Goal: Task Accomplishment & Management: Use online tool/utility

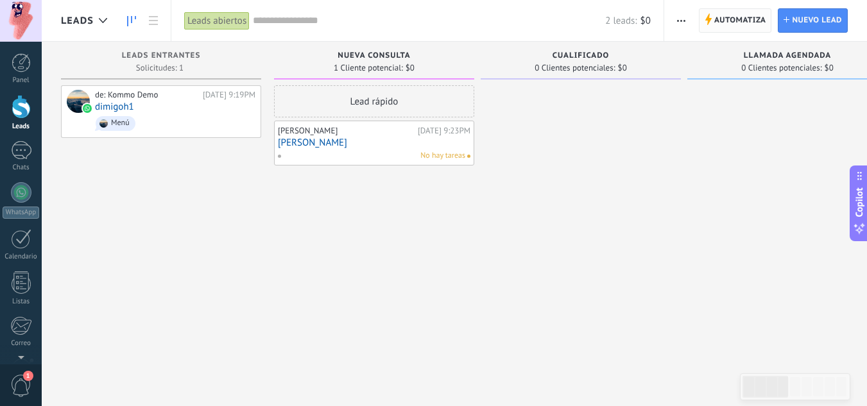
click at [728, 18] on span "Automatiza" at bounding box center [740, 20] width 52 height 23
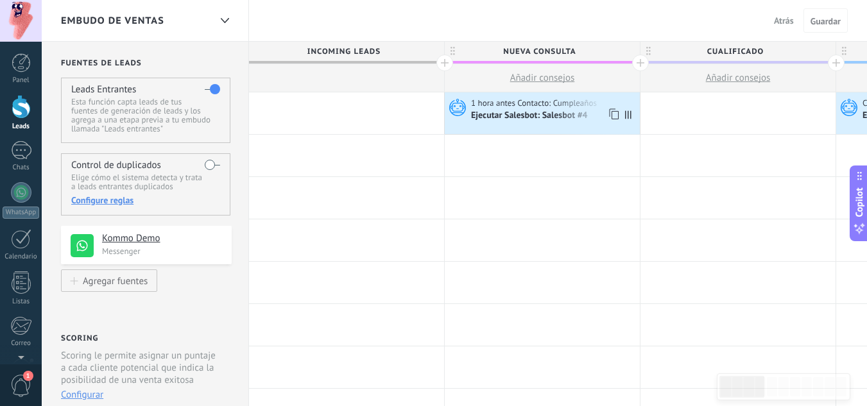
click at [522, 109] on div "Ejecutar Salesbot: Salesbot #4" at bounding box center [554, 115] width 166 height 13
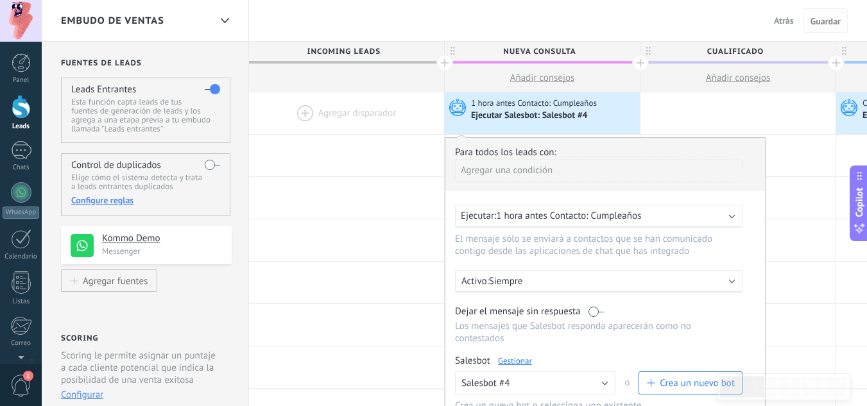
click at [821, 27] on button "Guardar" at bounding box center [825, 20] width 44 height 24
click at [823, 19] on span "Guardar" at bounding box center [825, 21] width 30 height 9
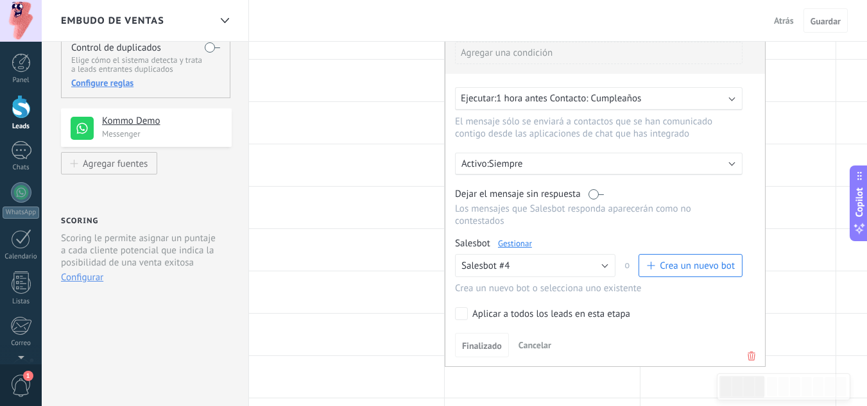
scroll to position [128, 0]
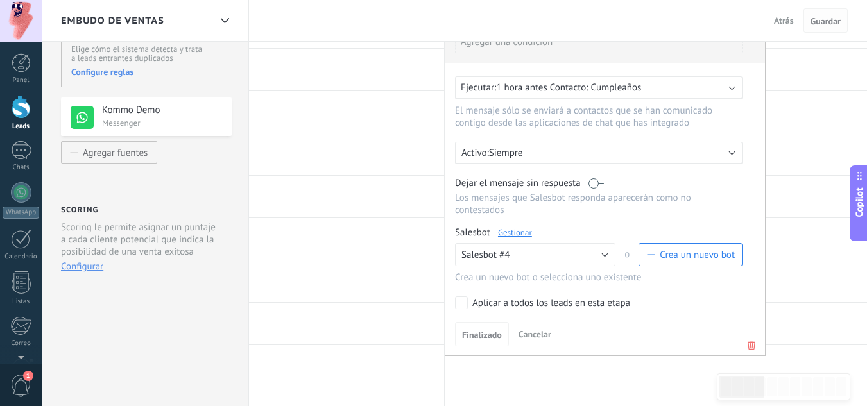
click at [819, 22] on span "Guardar" at bounding box center [825, 21] width 30 height 9
click at [780, 22] on span "Atrás" at bounding box center [784, 21] width 20 height 12
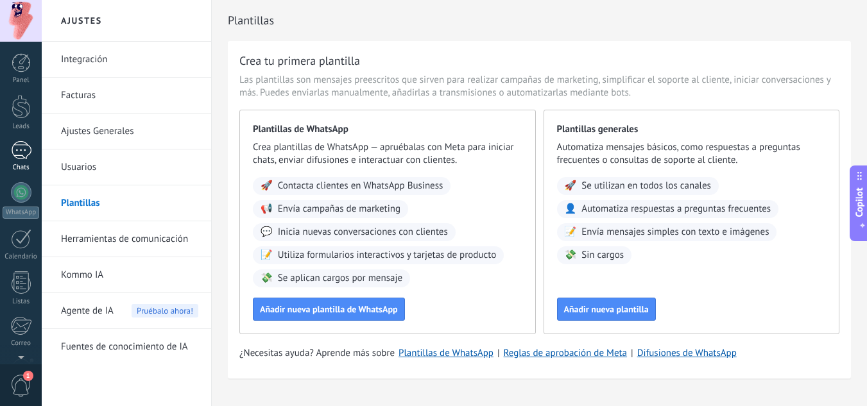
click at [15, 157] on div at bounding box center [21, 150] width 21 height 19
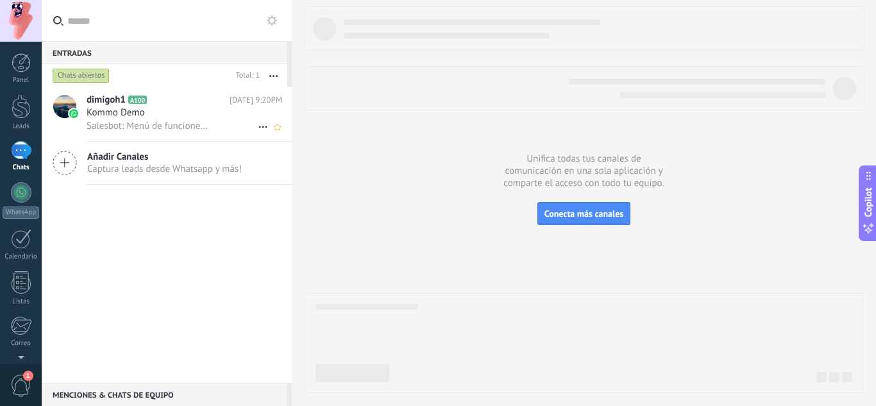
click at [185, 112] on div "Kommo Demo" at bounding box center [185, 113] width 196 height 13
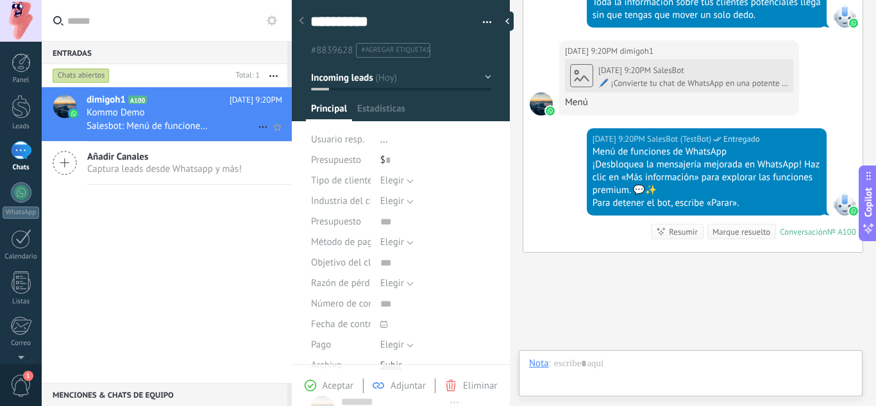
scroll to position [19, 0]
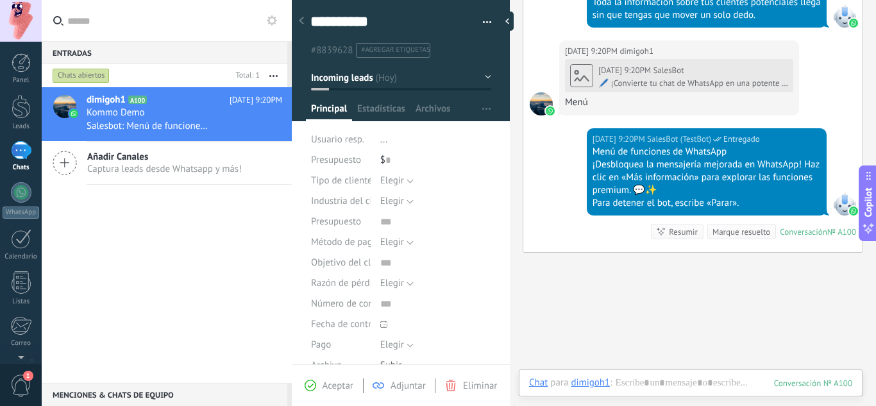
click at [157, 169] on span "Captura leads desde Whatsapp y más!" at bounding box center [164, 169] width 155 height 12
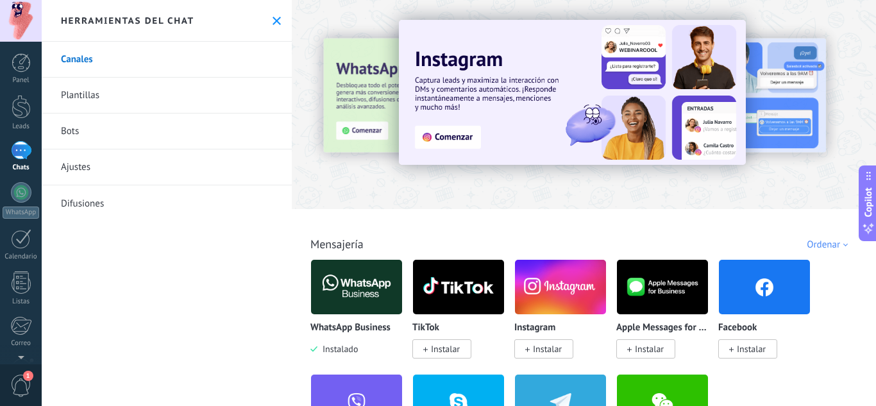
scroll to position [64, 0]
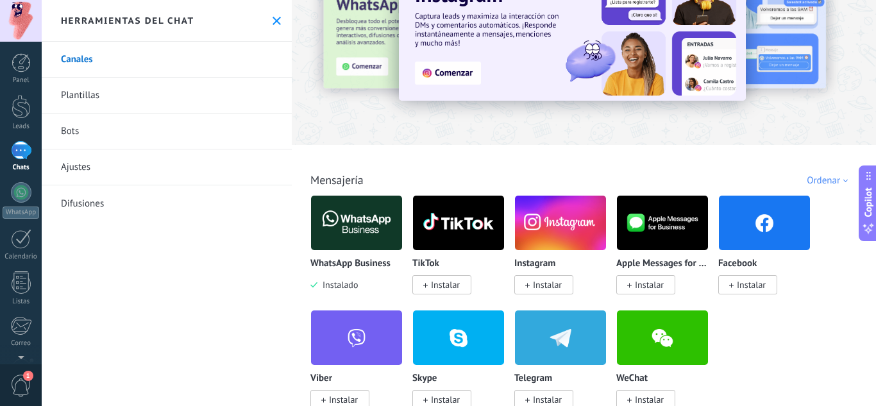
click at [340, 244] on img at bounding box center [356, 223] width 91 height 62
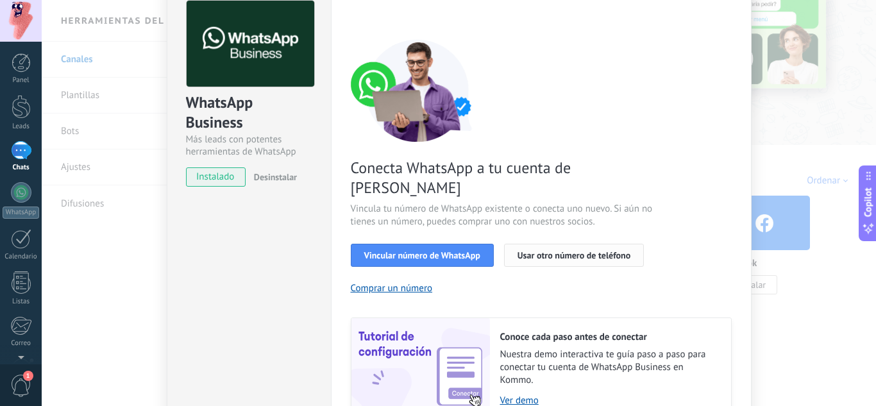
click at [540, 251] on span "Usar otro número de teléfono" at bounding box center [574, 255] width 113 height 9
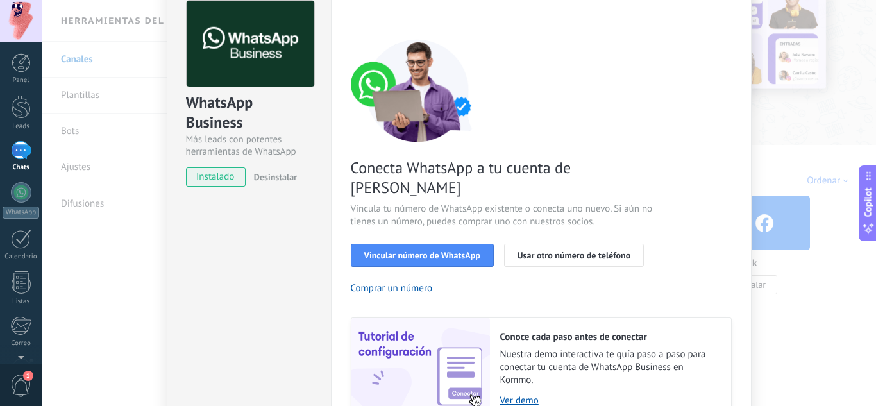
scroll to position [128, 0]
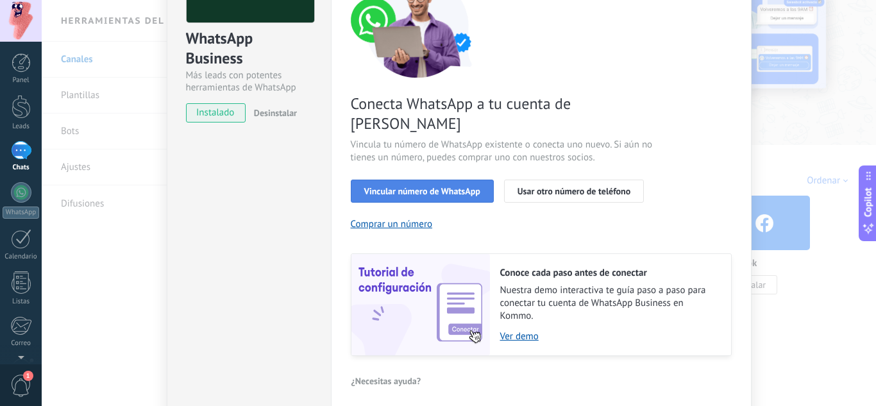
click at [410, 187] on span "Vincular número de WhatsApp" at bounding box center [422, 191] width 116 height 9
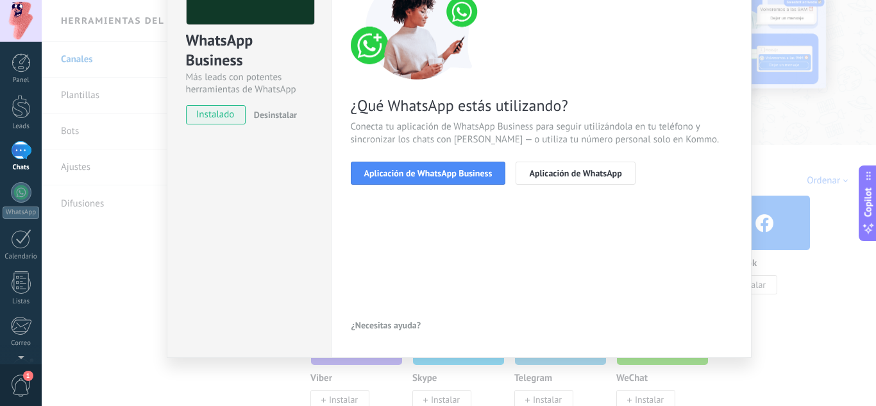
scroll to position [126, 0]
click at [429, 176] on span "Aplicación de WhatsApp Business" at bounding box center [428, 173] width 128 height 9
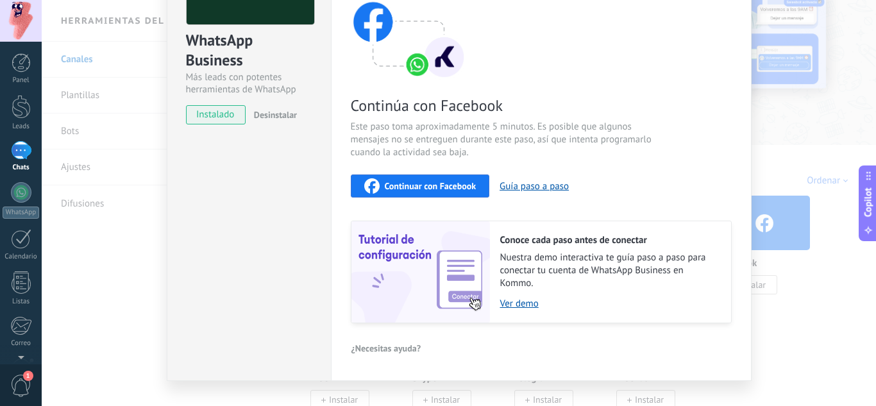
scroll to position [0, 0]
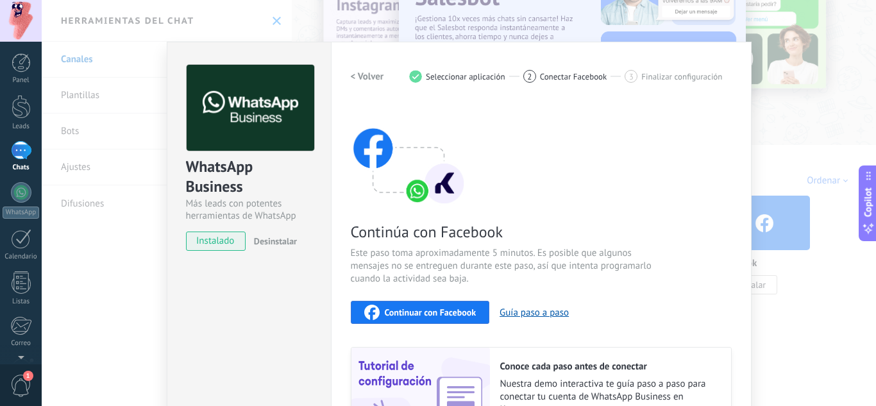
click at [293, 284] on div "WhatsApp Business Más leads con potentes herramientas de WhatsApp instalado Des…" at bounding box center [249, 275] width 164 height 466
click at [359, 81] on h2 "< Volver" at bounding box center [367, 77] width 33 height 12
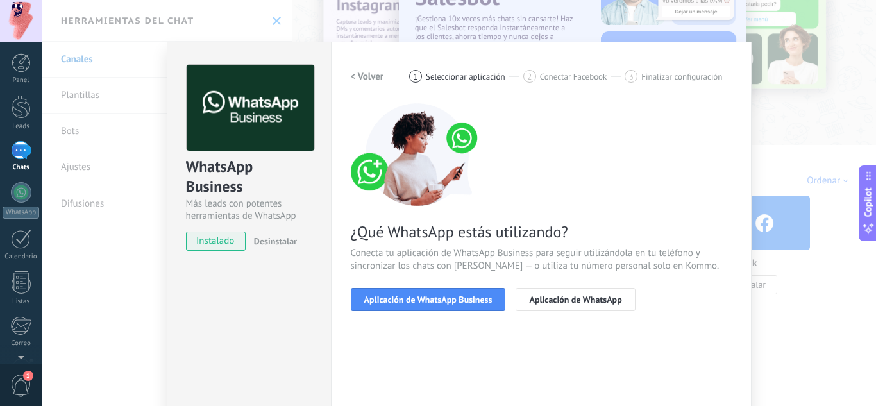
click at [359, 81] on h2 "< Volver" at bounding box center [367, 77] width 33 height 12
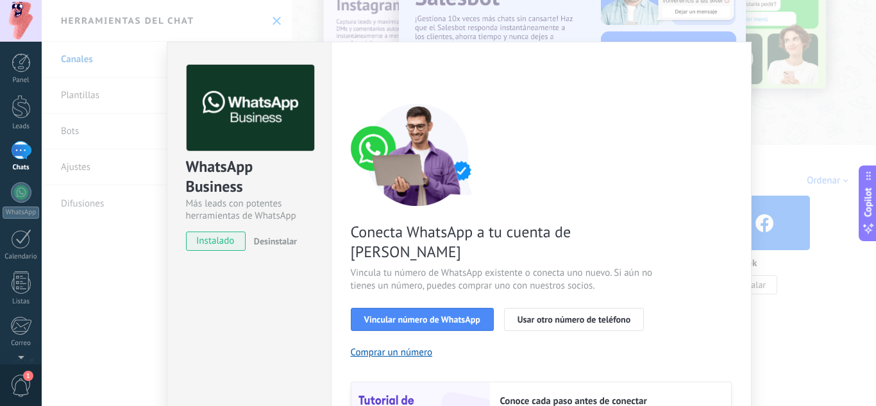
click at [280, 240] on span "Desinstalar" at bounding box center [275, 241] width 43 height 12
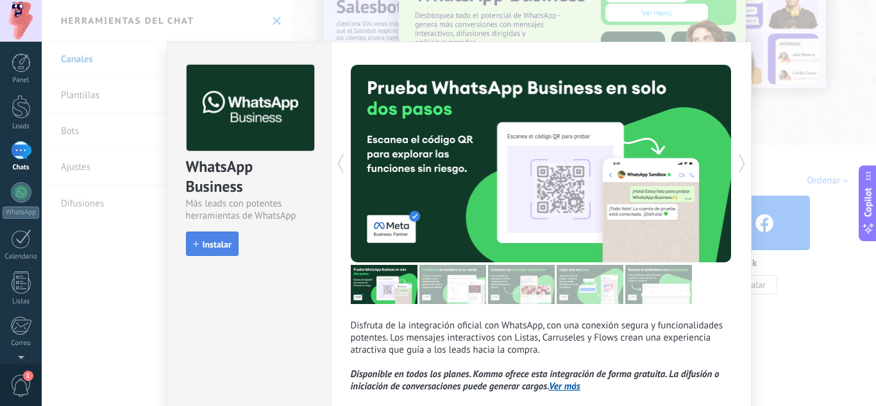
click at [200, 243] on span "Instalar" at bounding box center [212, 244] width 38 height 9
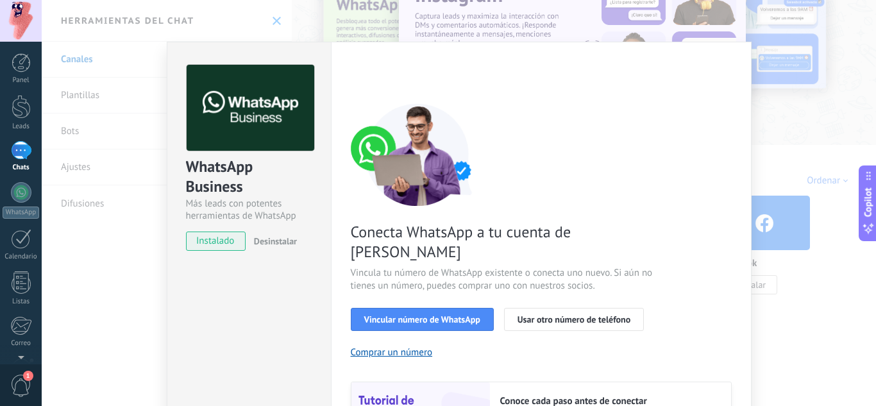
scroll to position [128, 0]
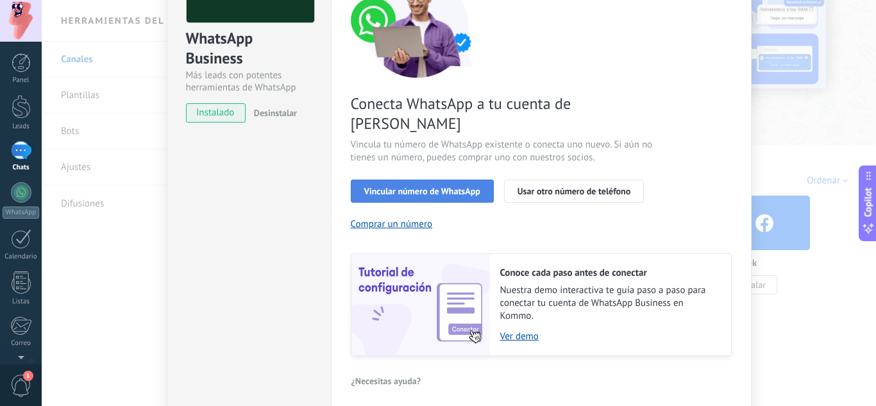
click at [466, 187] on span "Vincular número de WhatsApp" at bounding box center [422, 191] width 116 height 9
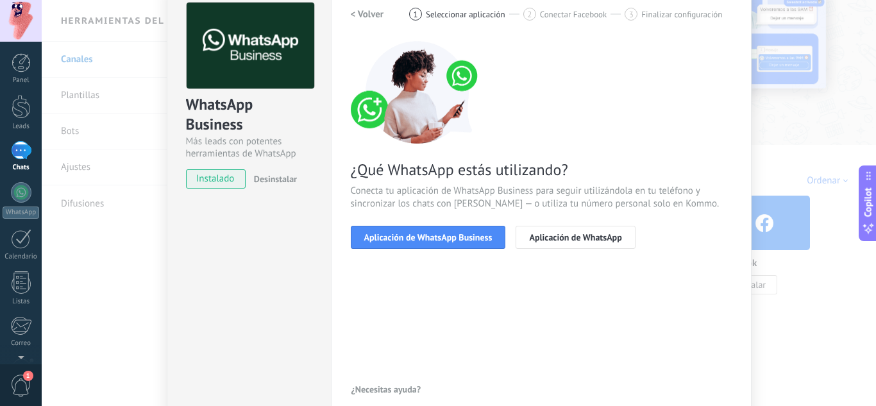
scroll to position [0, 0]
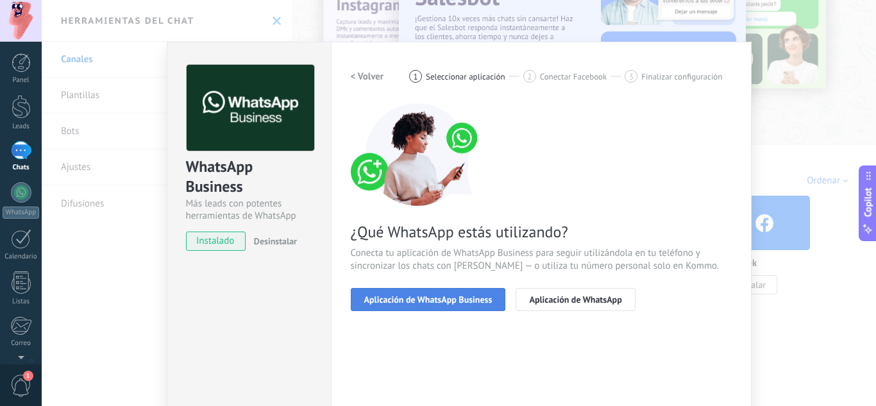
click at [430, 301] on span "Aplicación de WhatsApp Business" at bounding box center [428, 299] width 128 height 9
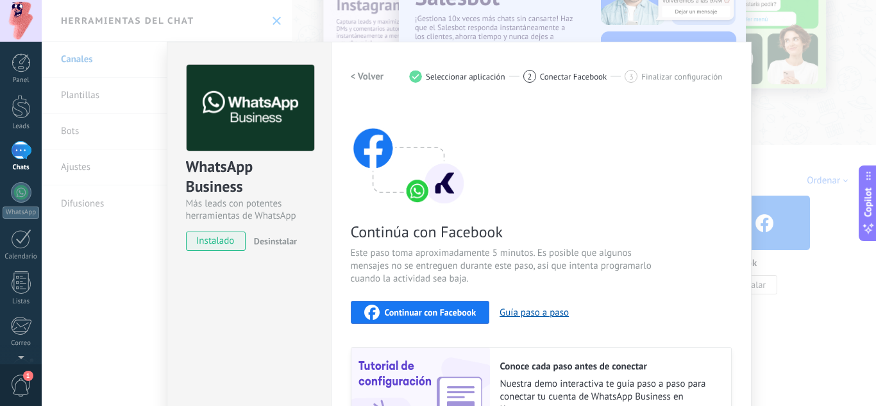
click at [429, 311] on span "Continuar con Facebook" at bounding box center [431, 312] width 92 height 9
click at [454, 310] on span "Continuar con Facebook" at bounding box center [431, 312] width 92 height 9
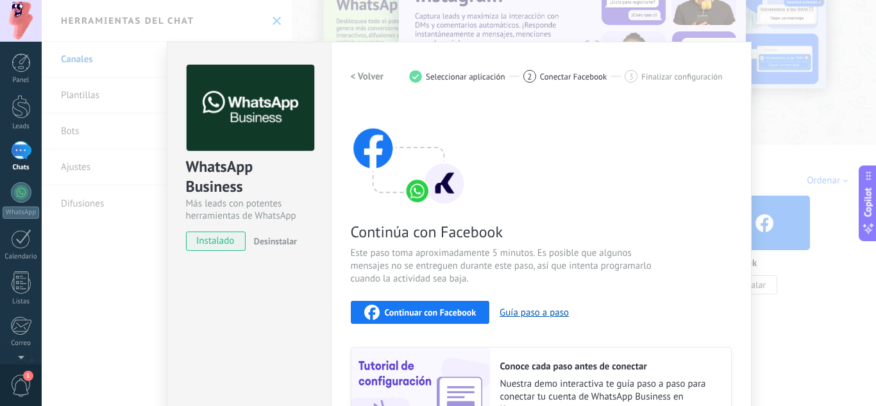
click at [414, 314] on span "Continuar con Facebook" at bounding box center [431, 312] width 92 height 9
